Goal: Information Seeking & Learning: Learn about a topic

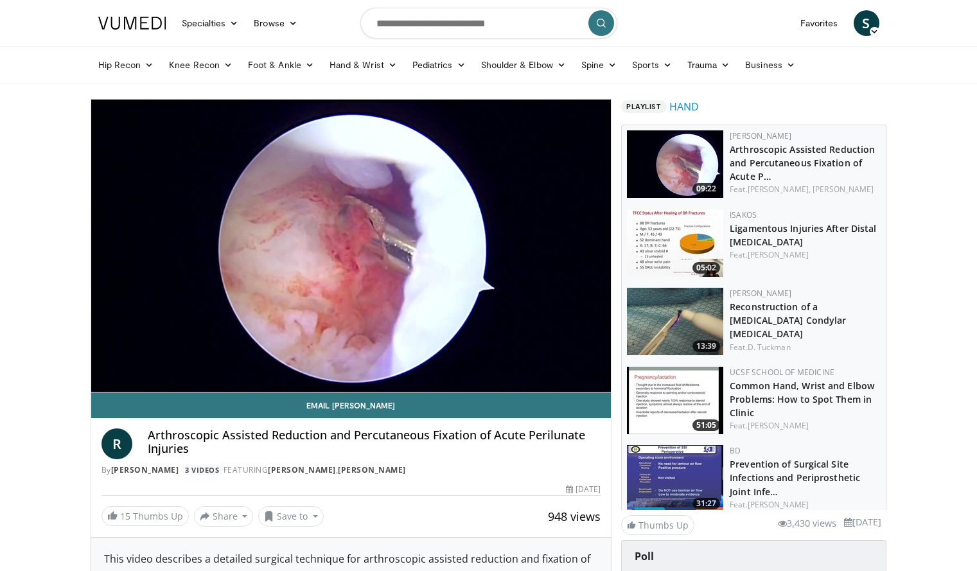
drag, startPoint x: 546, startPoint y: 259, endPoint x: 37, endPoint y: 376, distance: 521.8
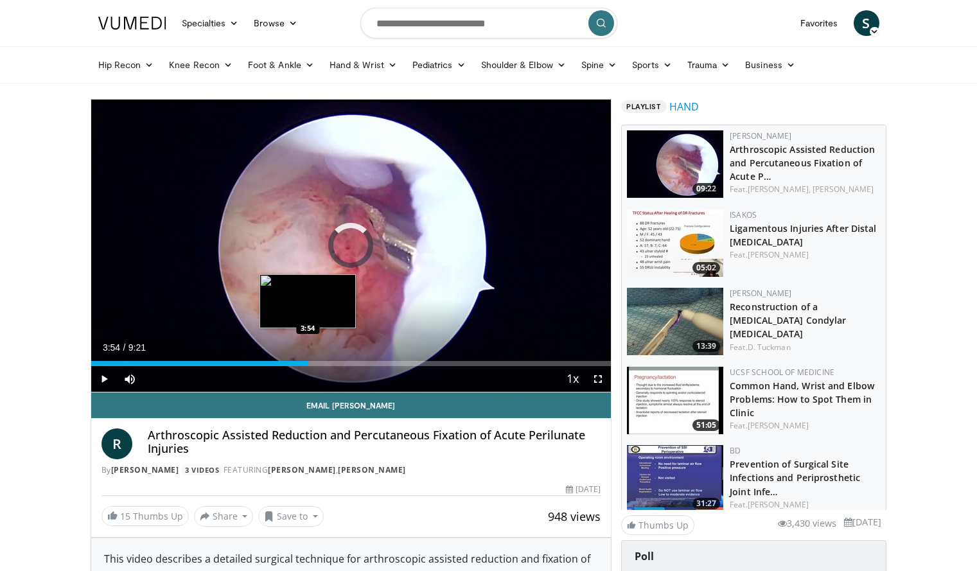
click at [308, 362] on div "Loaded : 19.61% 3:54 3:54" at bounding box center [351, 363] width 520 height 5
click at [297, 365] on div "3:43" at bounding box center [194, 363] width 207 height 5
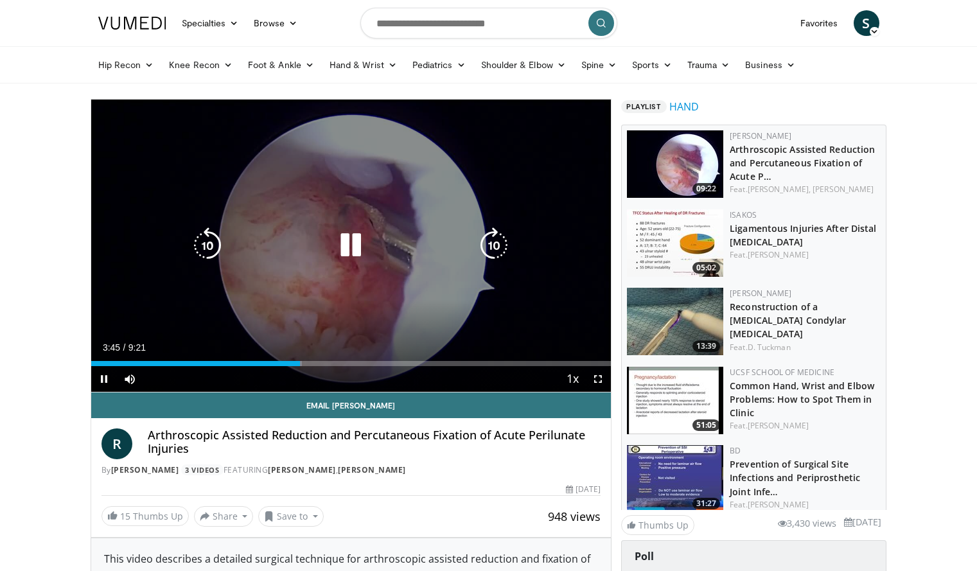
click at [369, 251] on icon "Video Player" at bounding box center [351, 245] width 36 height 36
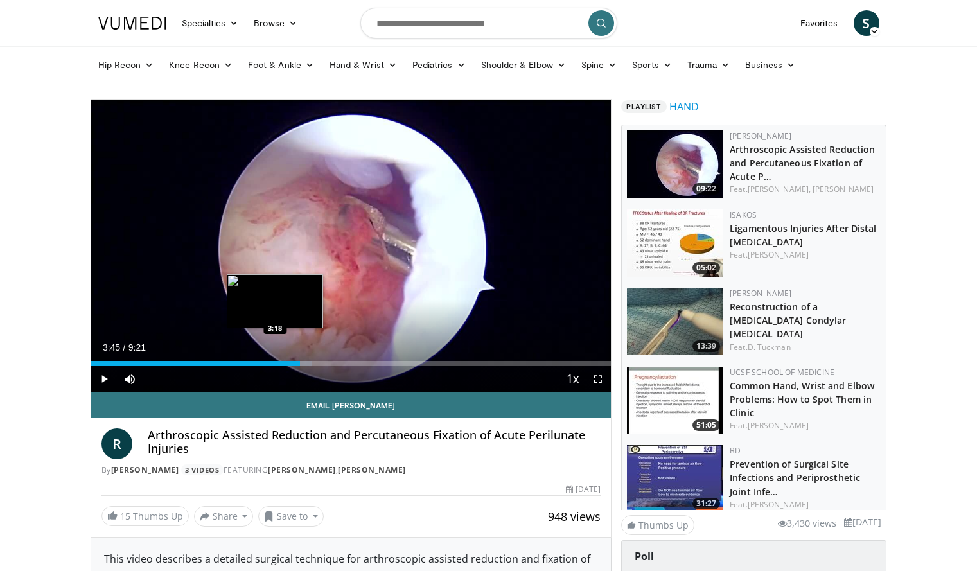
click at [275, 361] on div "3:45" at bounding box center [195, 363] width 209 height 5
click at [100, 378] on span "Video Player" at bounding box center [104, 379] width 26 height 26
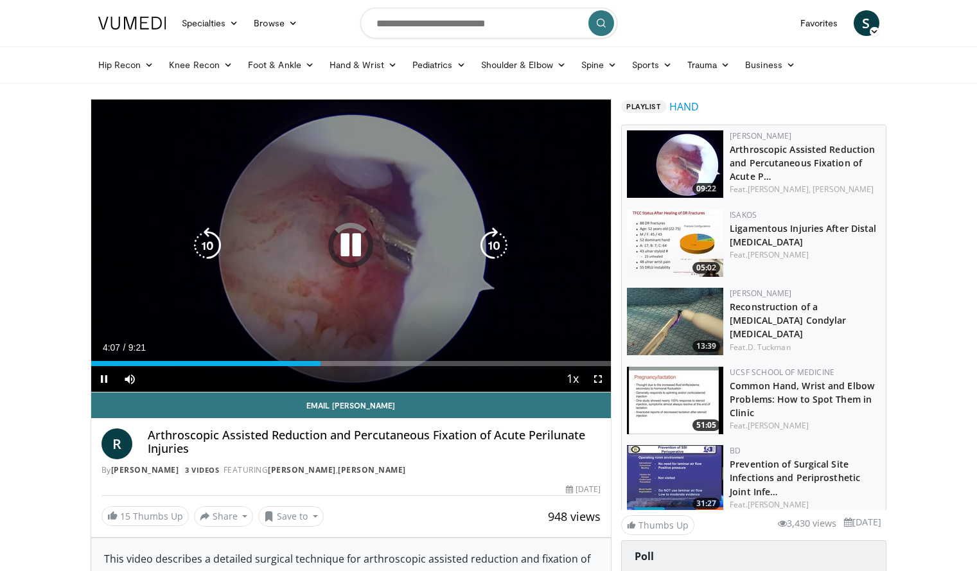
click at [412, 235] on div "Video Player" at bounding box center [351, 246] width 312 height 26
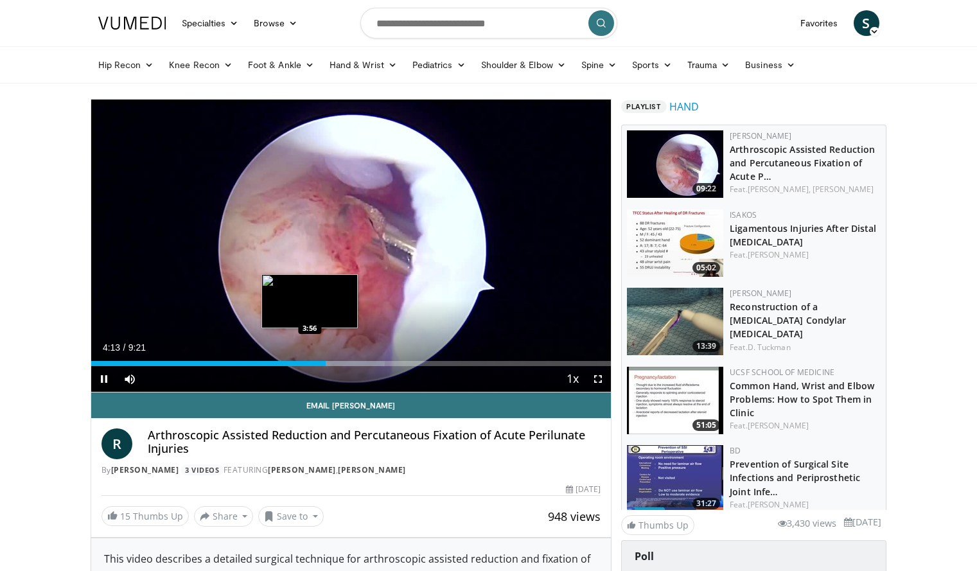
click at [310, 361] on div "Loaded : 56.51% 4:13 3:56" at bounding box center [351, 363] width 520 height 5
click at [289, 366] on div "Current Time 3:56 / Duration 9:21 Pause Skip Backward Skip Forward Mute Loaded …" at bounding box center [351, 379] width 520 height 26
click at [301, 360] on div "Loaded : 56.51% 3:58 3:46" at bounding box center [351, 360] width 520 height 12
click at [285, 362] on div "3:48" at bounding box center [196, 363] width 211 height 5
click at [272, 361] on div "3:31" at bounding box center [189, 363] width 196 height 5
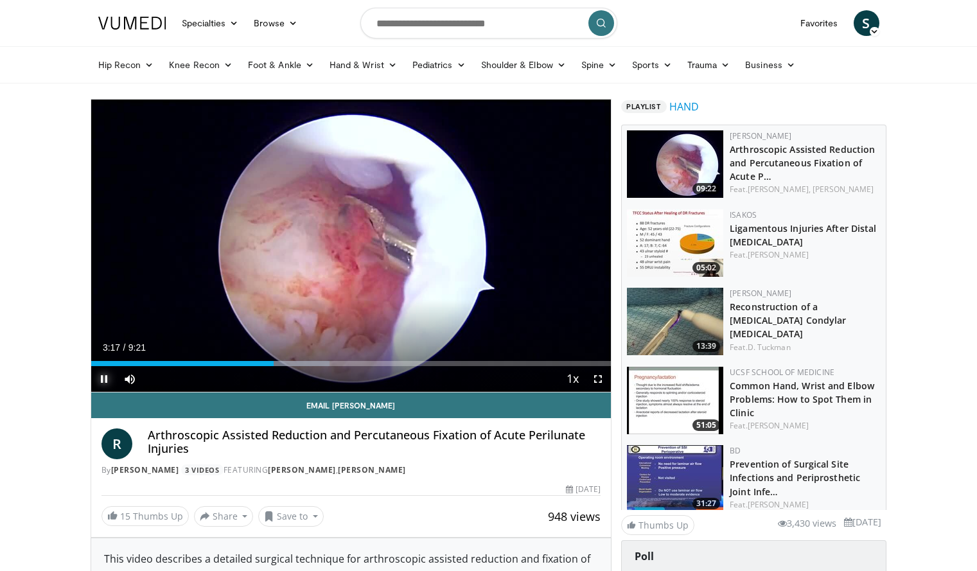
click at [103, 376] on span "Video Player" at bounding box center [104, 379] width 26 height 26
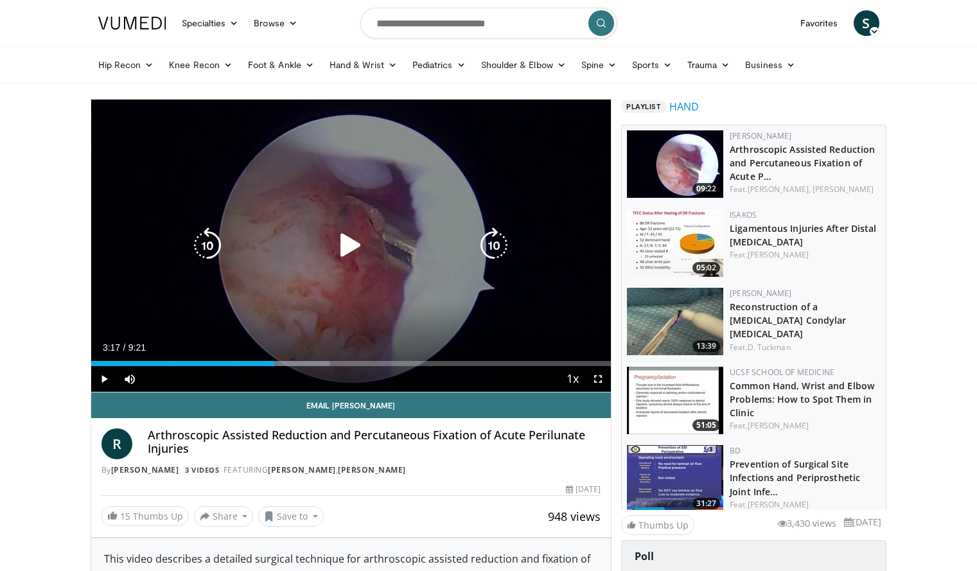
click at [349, 251] on icon "Video Player" at bounding box center [351, 245] width 36 height 36
click at [344, 247] on icon "Video Player" at bounding box center [351, 245] width 36 height 36
click at [346, 248] on icon "Video Player" at bounding box center [351, 245] width 36 height 36
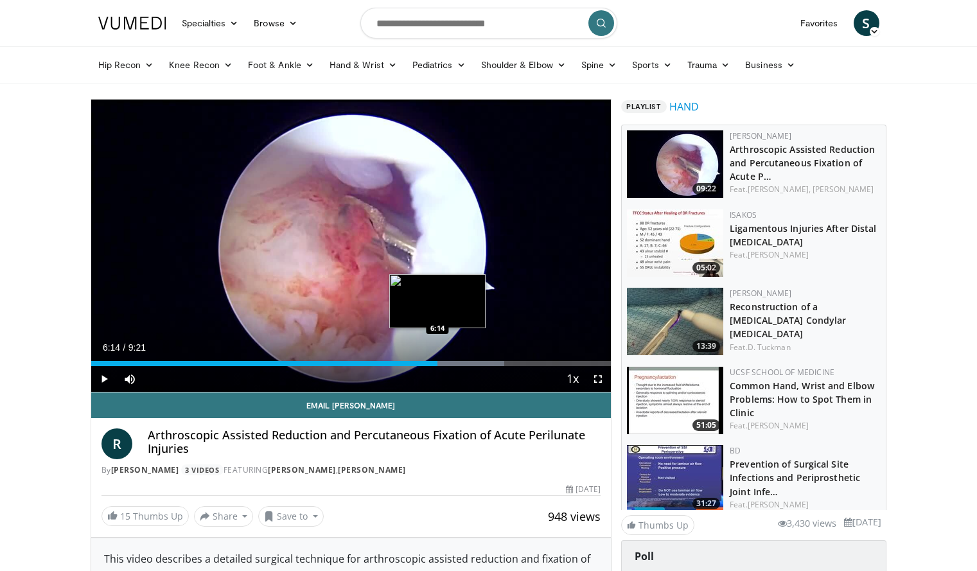
click at [437, 361] on div "6:14" at bounding box center [264, 363] width 347 height 5
click at [430, 363] on div "6:15" at bounding box center [264, 363] width 347 height 5
click at [422, 362] on div "6:08" at bounding box center [261, 363] width 341 height 5
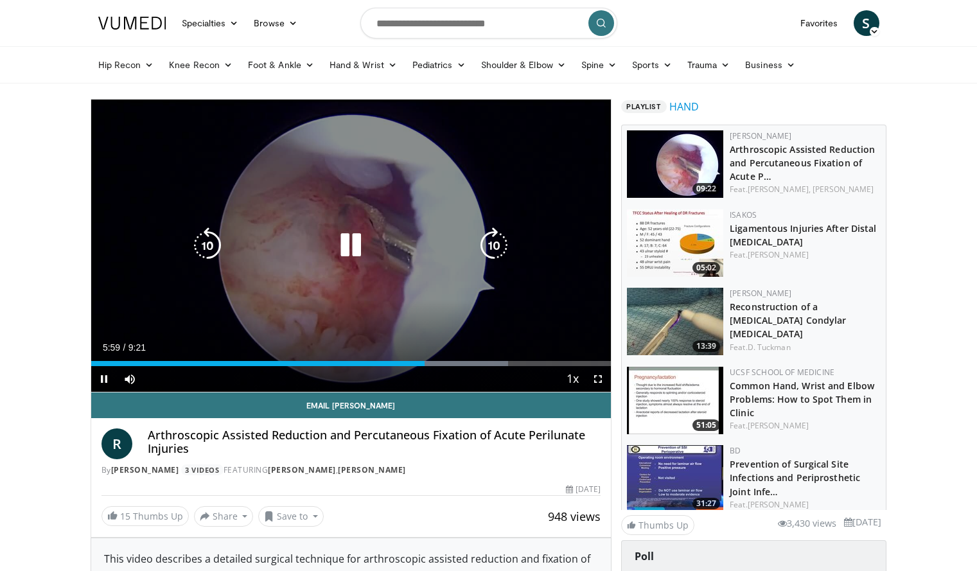
click at [353, 245] on icon "Video Player" at bounding box center [351, 245] width 36 height 36
click at [351, 245] on icon "Video Player" at bounding box center [351, 245] width 36 height 36
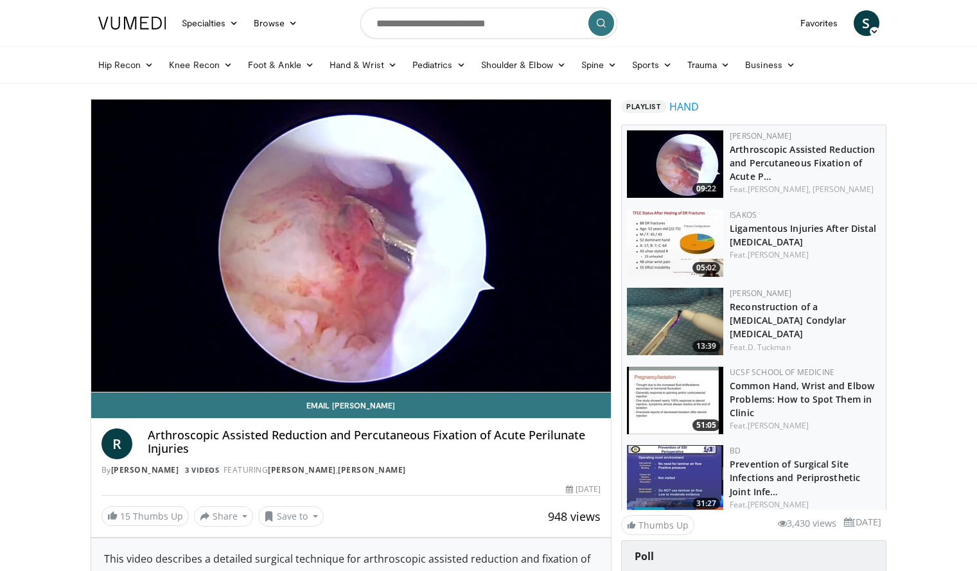
click at [667, 182] on img at bounding box center [675, 163] width 96 height 67
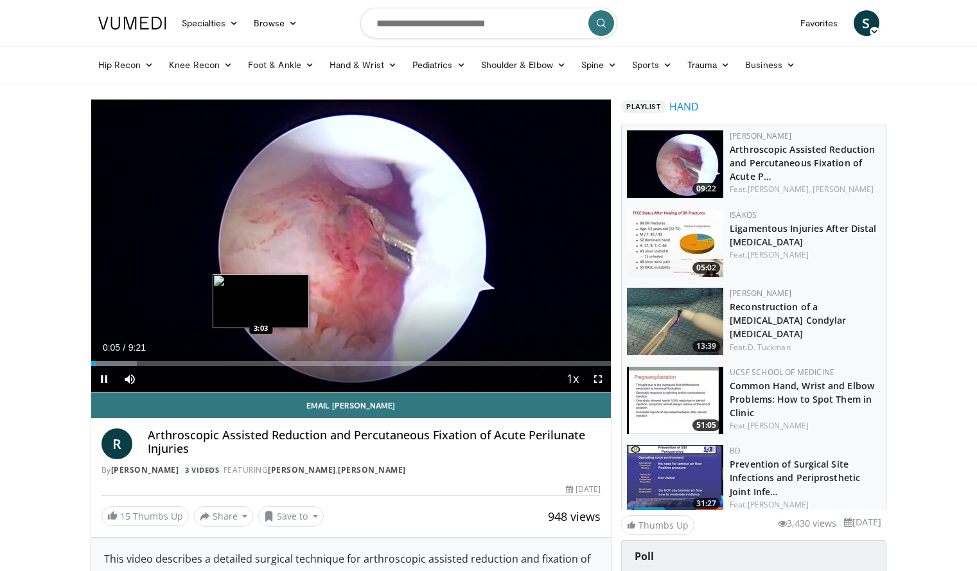
click at [260, 364] on div "Loaded : 8.82% 0:05 3:03" at bounding box center [351, 363] width 520 height 5
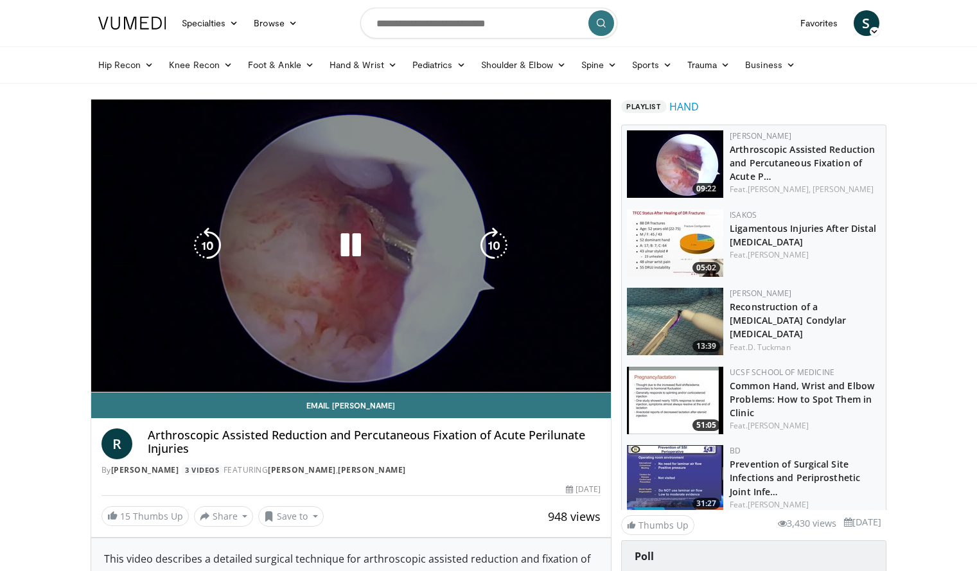
click at [336, 361] on div "10 seconds Tap to unmute" at bounding box center [351, 246] width 520 height 292
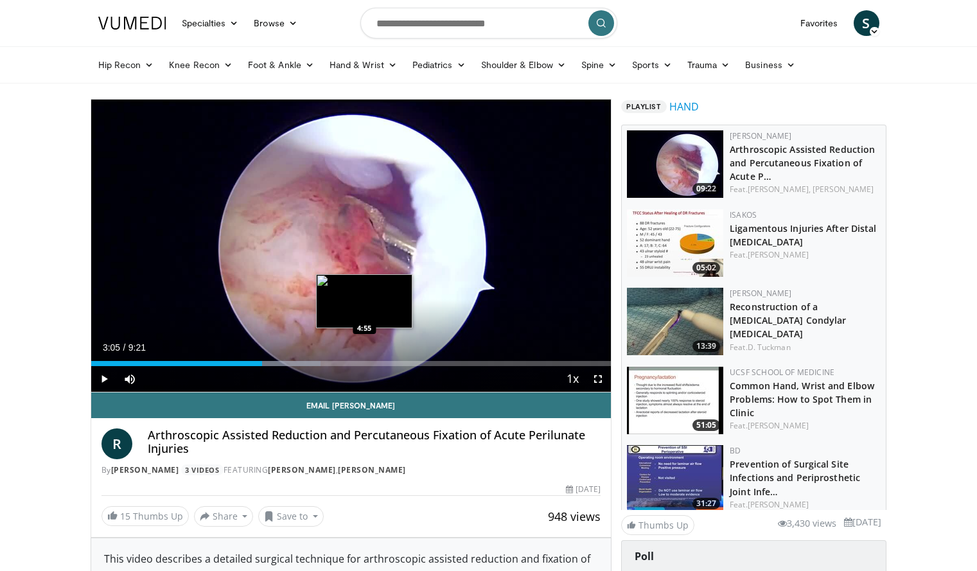
click at [366, 362] on div "Loaded : 44.15% 3:05 4:55" at bounding box center [351, 363] width 520 height 5
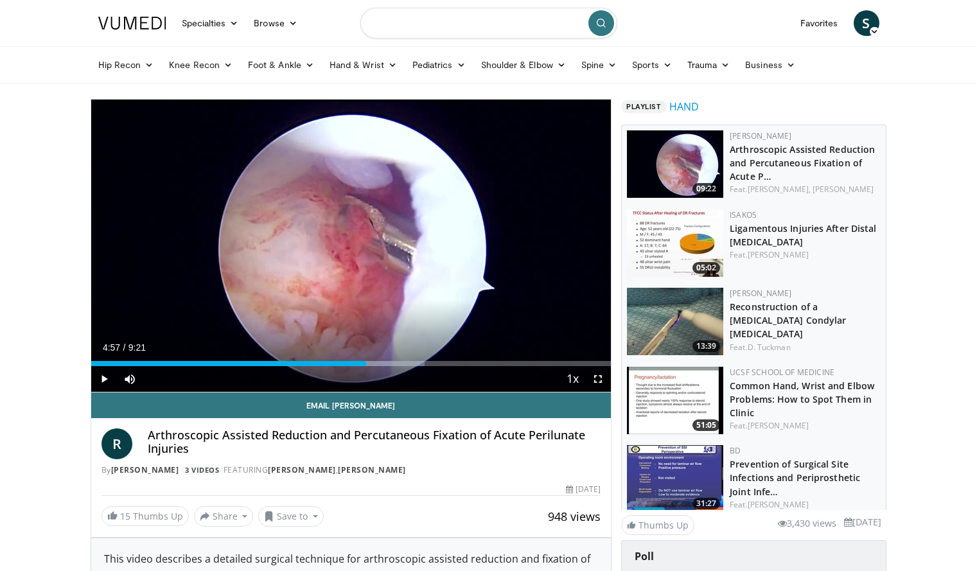
click at [446, 30] on input "Search topics, interventions" at bounding box center [488, 23] width 257 height 31
type input "**********"
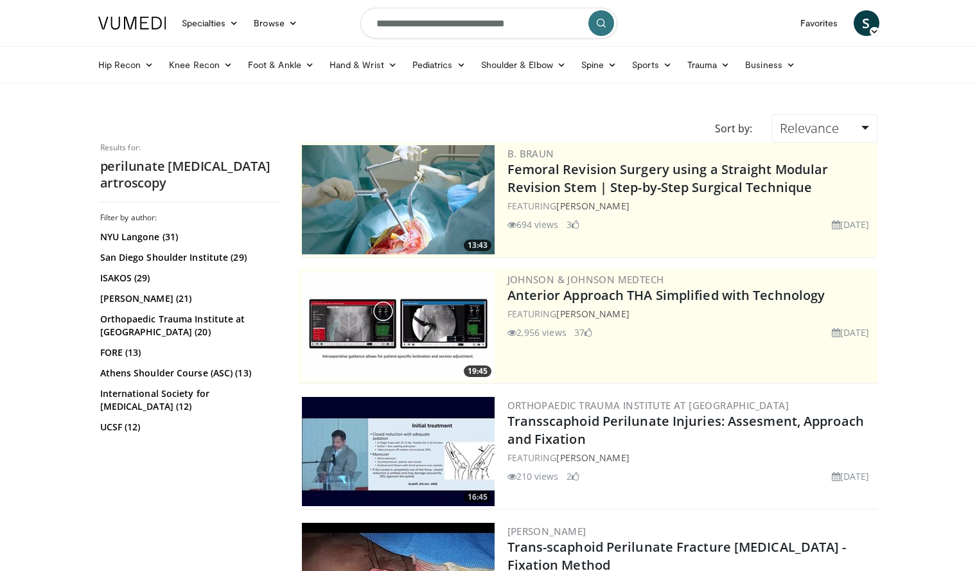
click at [441, 22] on input "**********" at bounding box center [488, 23] width 257 height 31
paste input "*"
type input "**********"
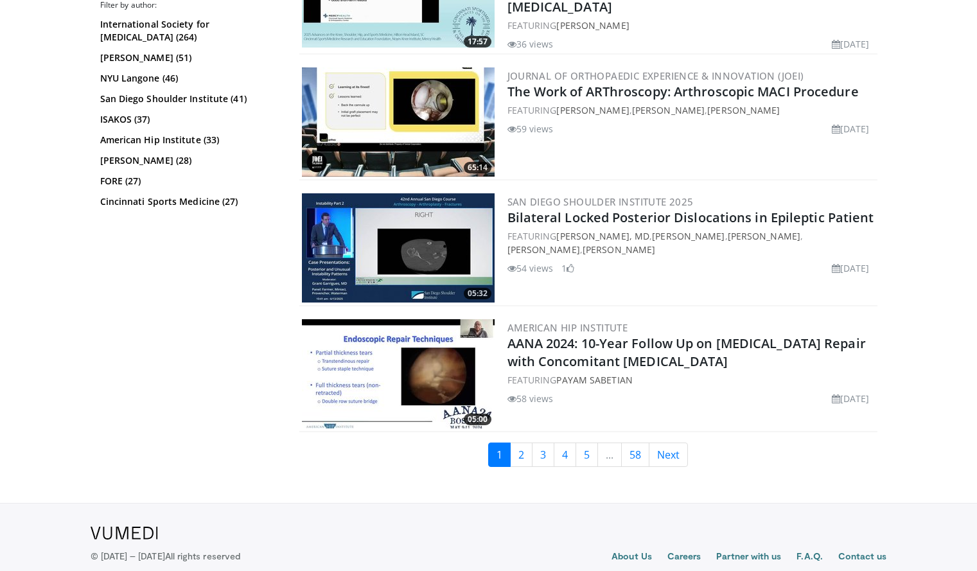
scroll to position [3115, 0]
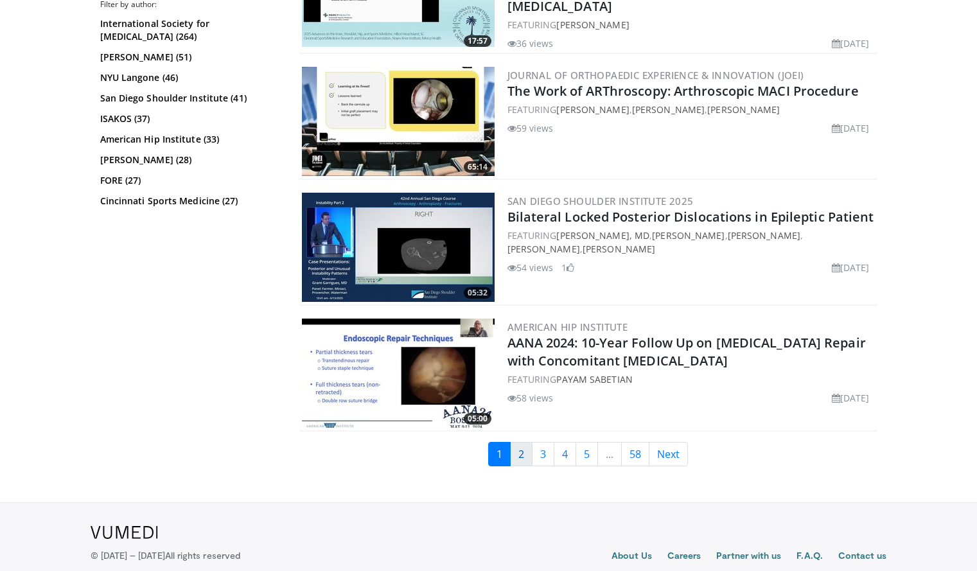
click at [528, 451] on link "2" at bounding box center [521, 454] width 22 height 24
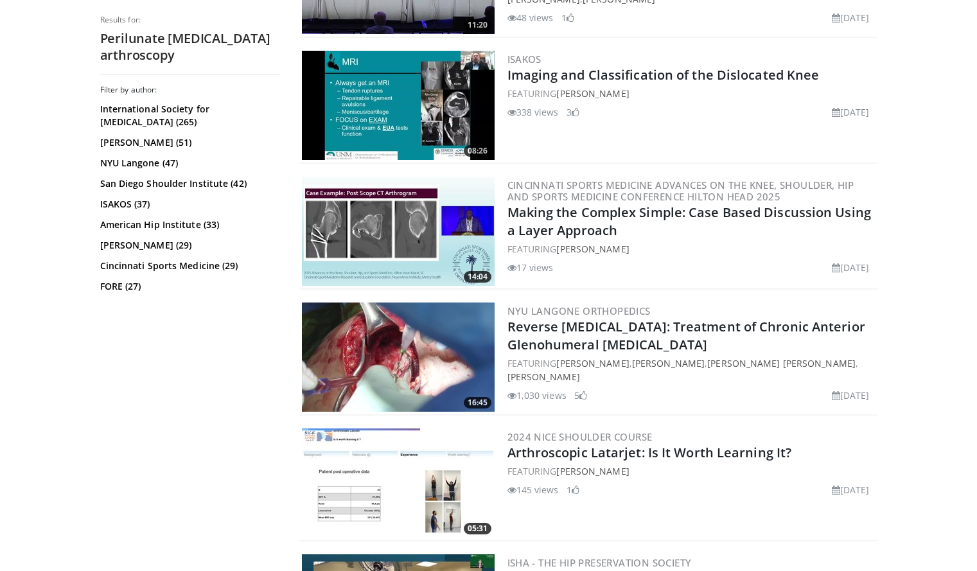
scroll to position [2621, 0]
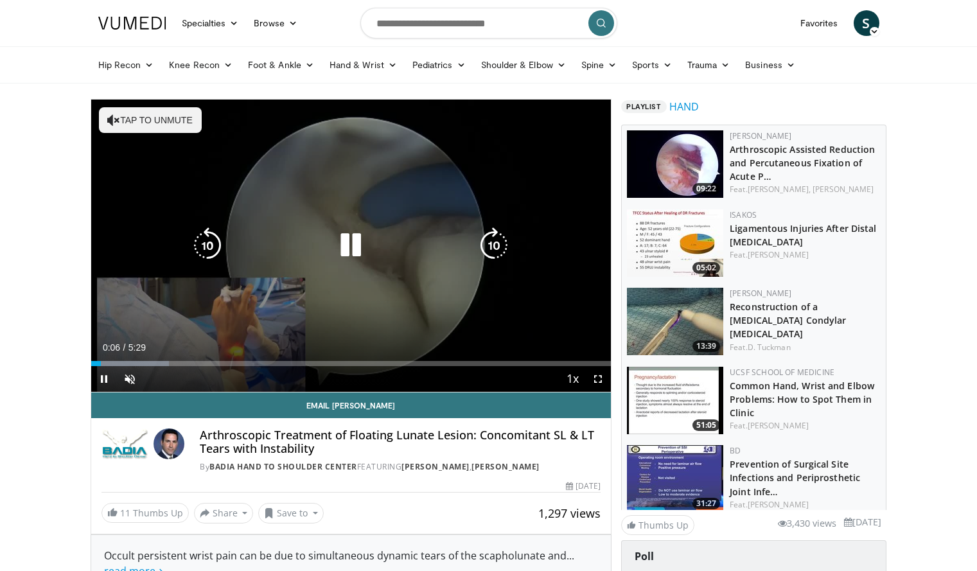
click at [130, 127] on button "Tap to unmute" at bounding box center [150, 120] width 103 height 26
click at [358, 241] on icon "Video Player" at bounding box center [351, 245] width 36 height 36
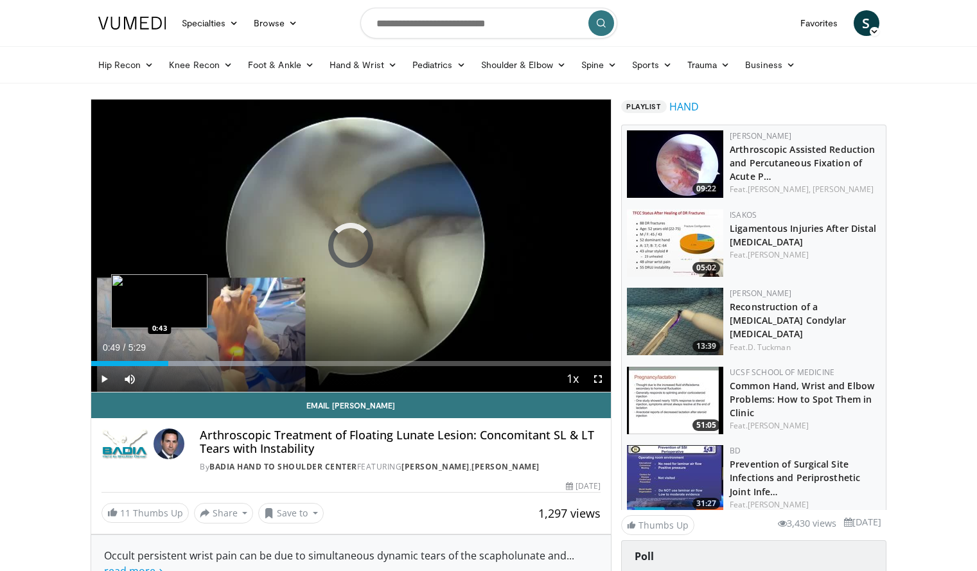
click at [159, 362] on div "0:49" at bounding box center [129, 363] width 77 height 5
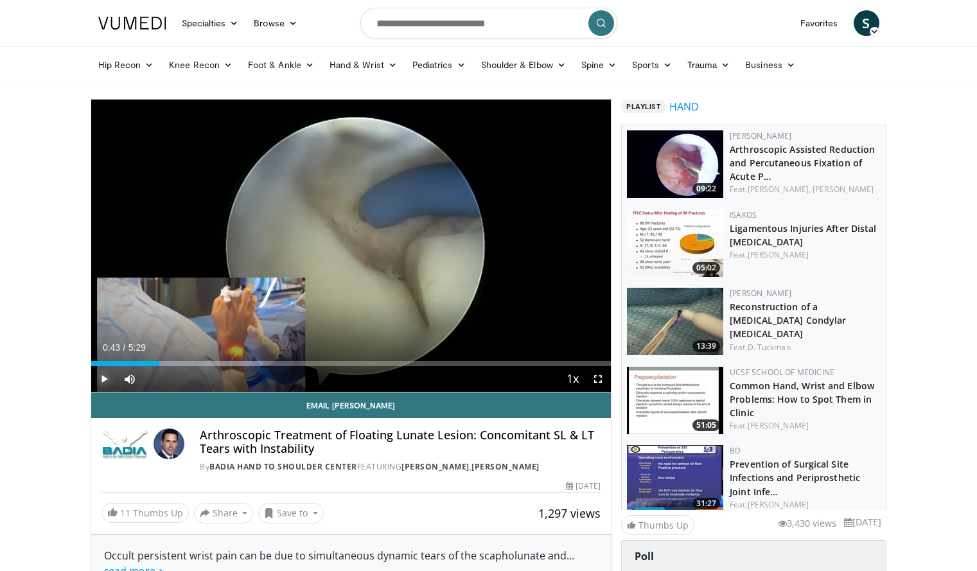
click at [103, 381] on span "Video Player" at bounding box center [104, 379] width 26 height 26
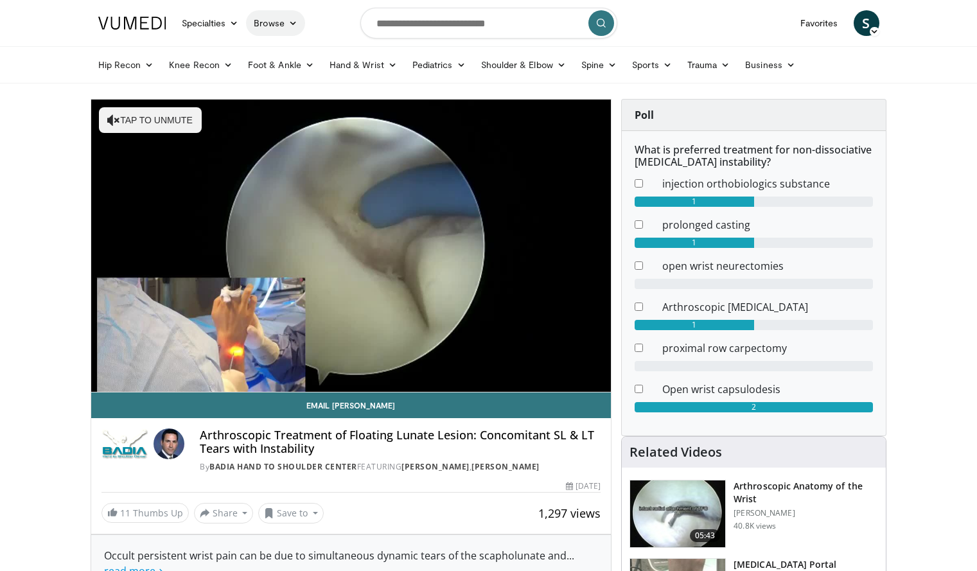
scroll to position [9, 0]
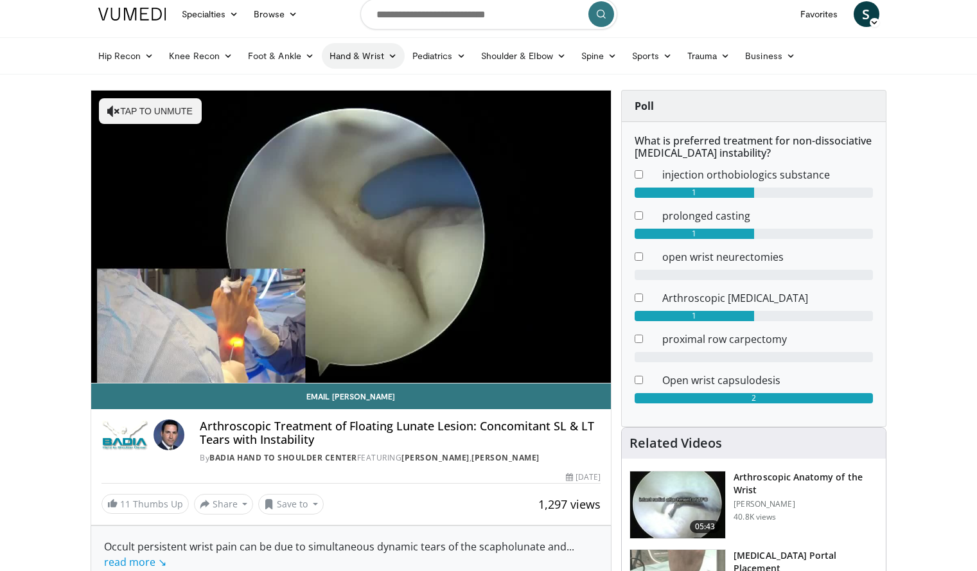
click at [347, 54] on link "Hand & Wrist" at bounding box center [363, 56] width 83 height 26
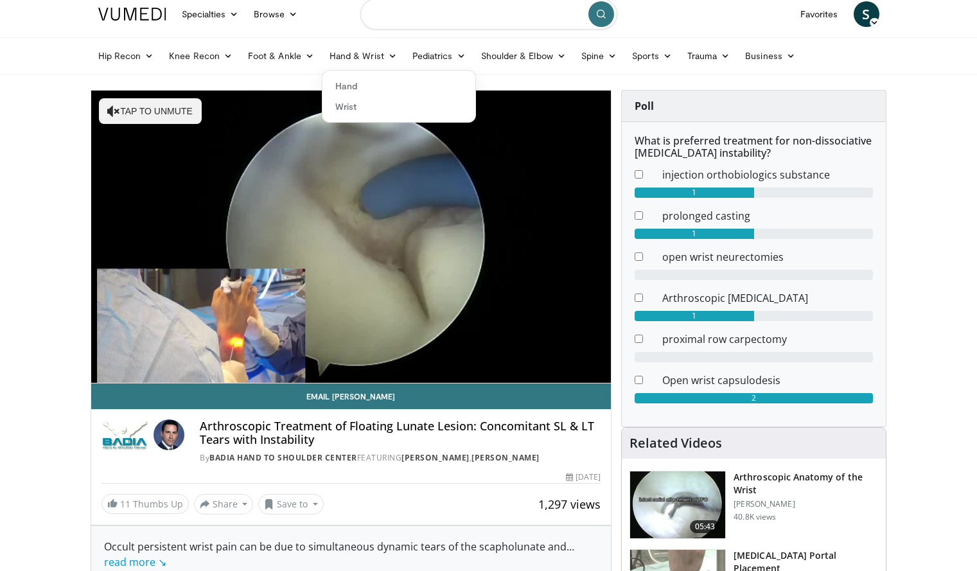
click at [435, 18] on input "Search topics, interventions" at bounding box center [488, 14] width 257 height 31
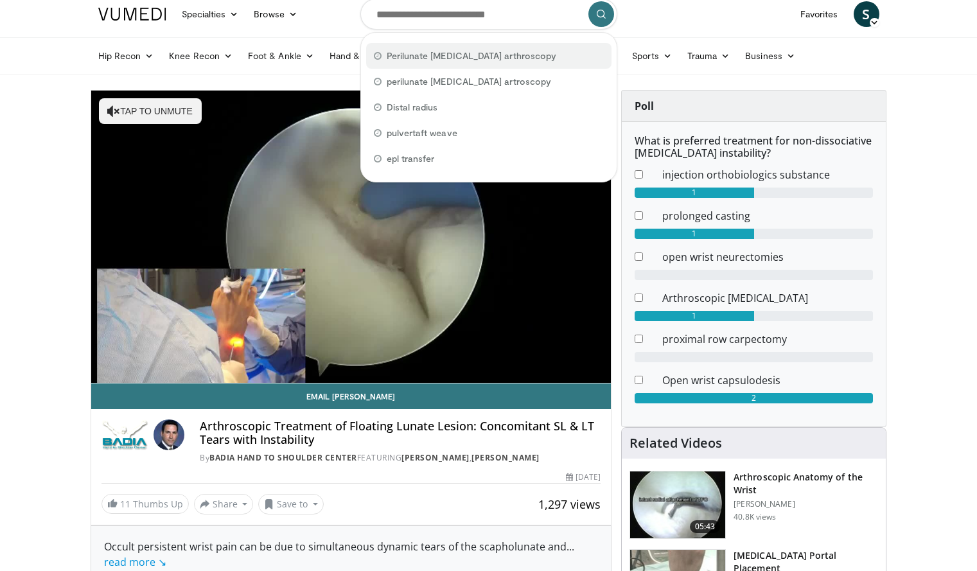
click at [437, 51] on span "Perilunate dislocation arthroscopy" at bounding box center [472, 55] width 170 height 13
type input "**********"
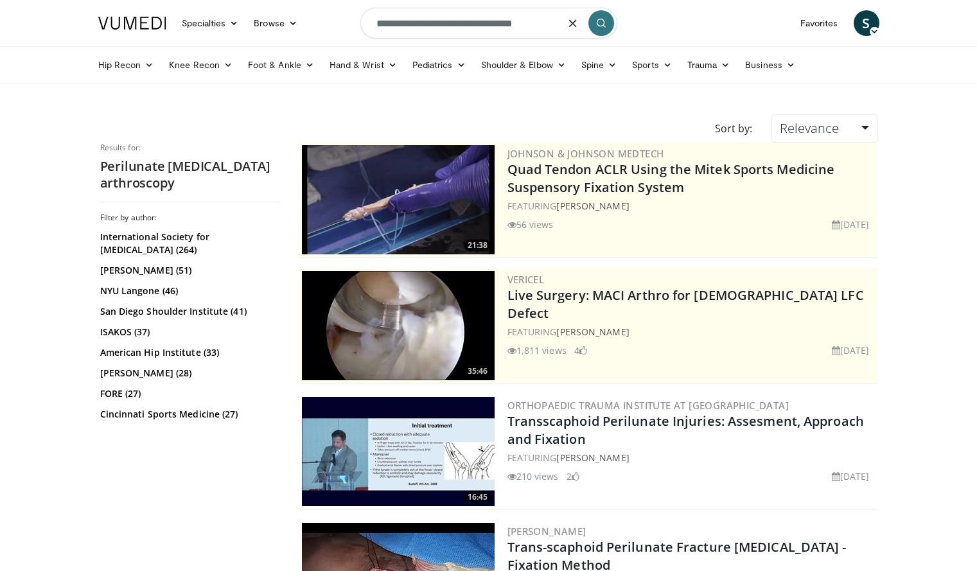
click at [481, 30] on input "**********" at bounding box center [488, 23] width 257 height 31
type input "**********"
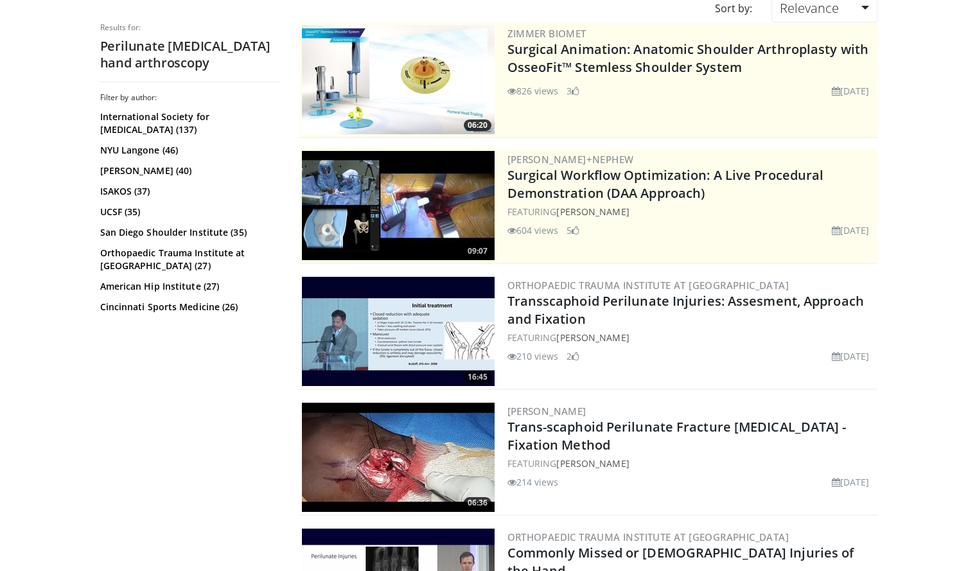
scroll to position [121, 0]
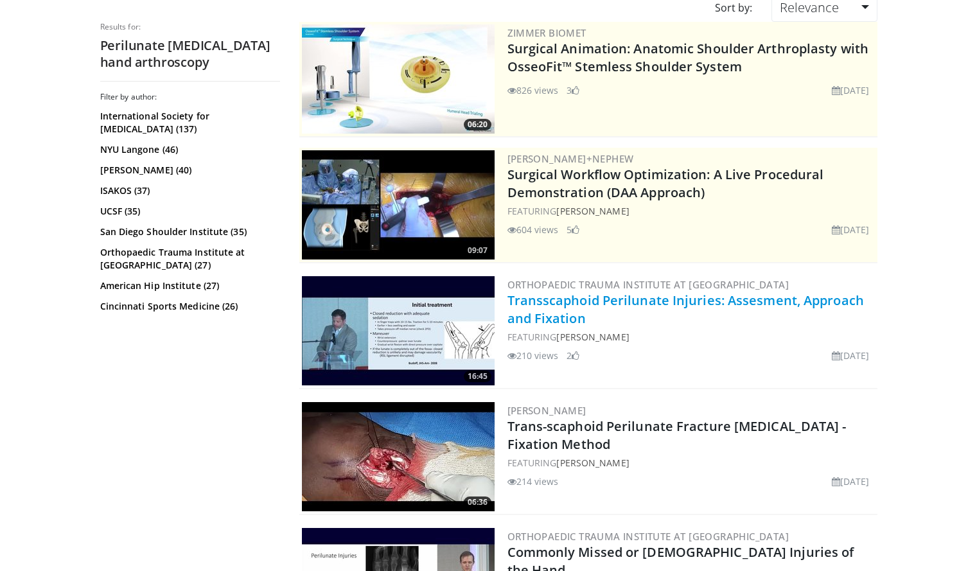
click at [548, 318] on link "Transscaphoid Perilunate Injuries: Assesment, Approach and Fixation" at bounding box center [685, 309] width 356 height 35
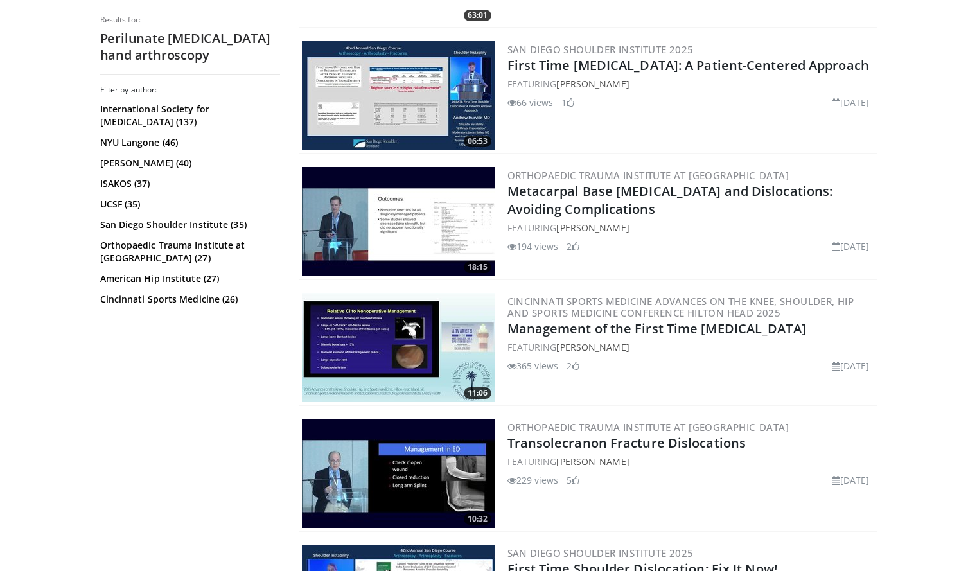
scroll to position [2650, 0]
